Goal: Task Accomplishment & Management: Manage account settings

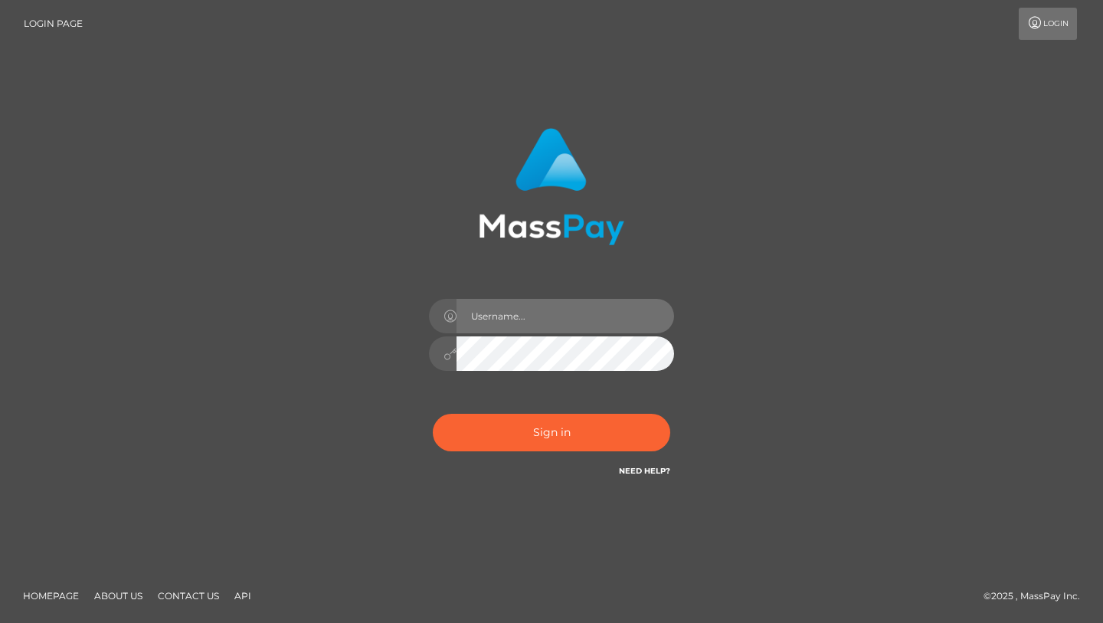
click at [503, 316] on input "text" at bounding box center [566, 316] width 218 height 34
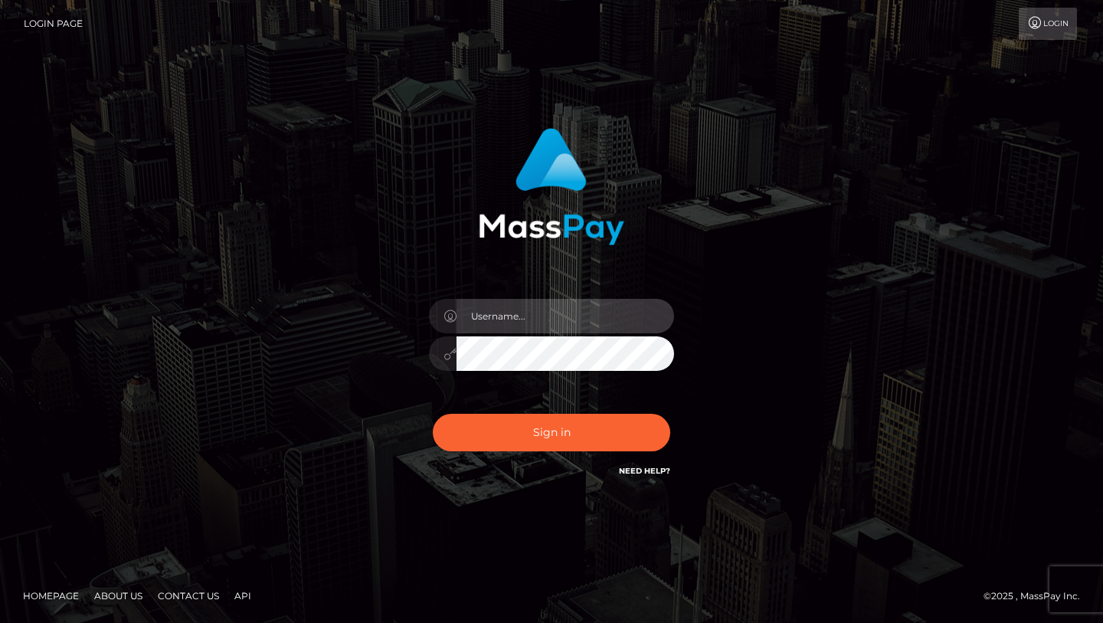
type input "[EMAIL_ADDRESS][DOMAIN_NAME]"
click at [433, 414] on button "Sign in" at bounding box center [552, 433] width 238 height 38
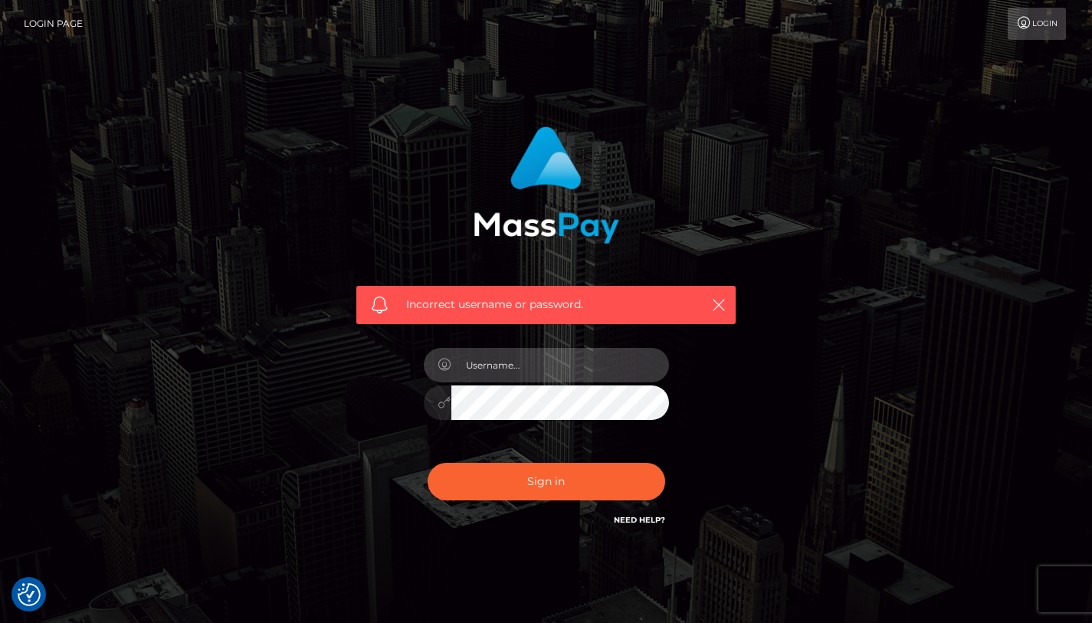
click at [507, 359] on input "text" at bounding box center [560, 365] width 218 height 34
type input "[EMAIL_ADDRESS][DOMAIN_NAME]"
click at [428, 463] on button "Sign in" at bounding box center [547, 482] width 238 height 38
click at [1029, 31] on link "Login" at bounding box center [1036, 24] width 58 height 32
